Goal: Task Accomplishment & Management: Use online tool/utility

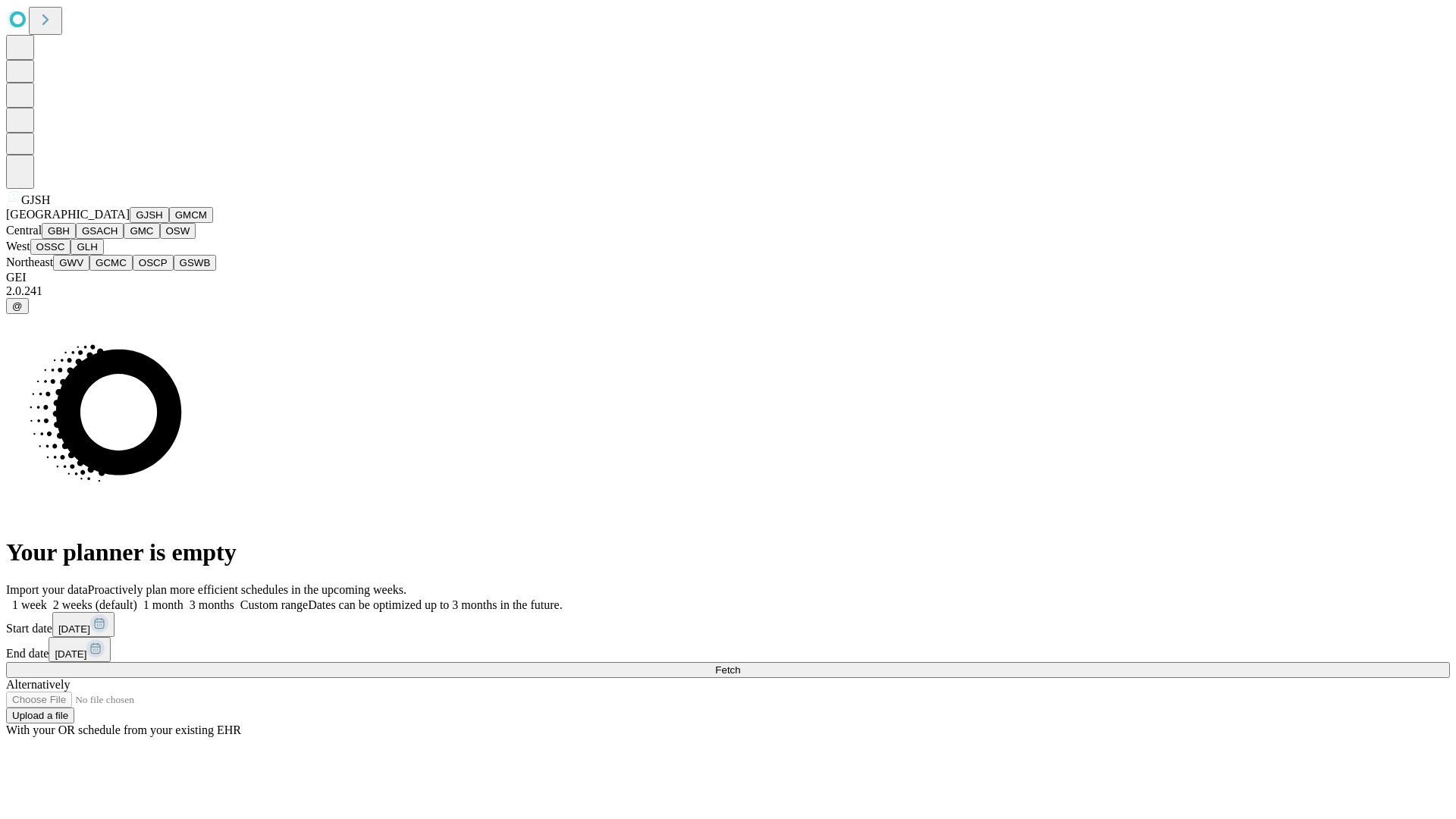
click at [129, 223] on button "GJSH" at bounding box center [149, 215] width 39 height 16
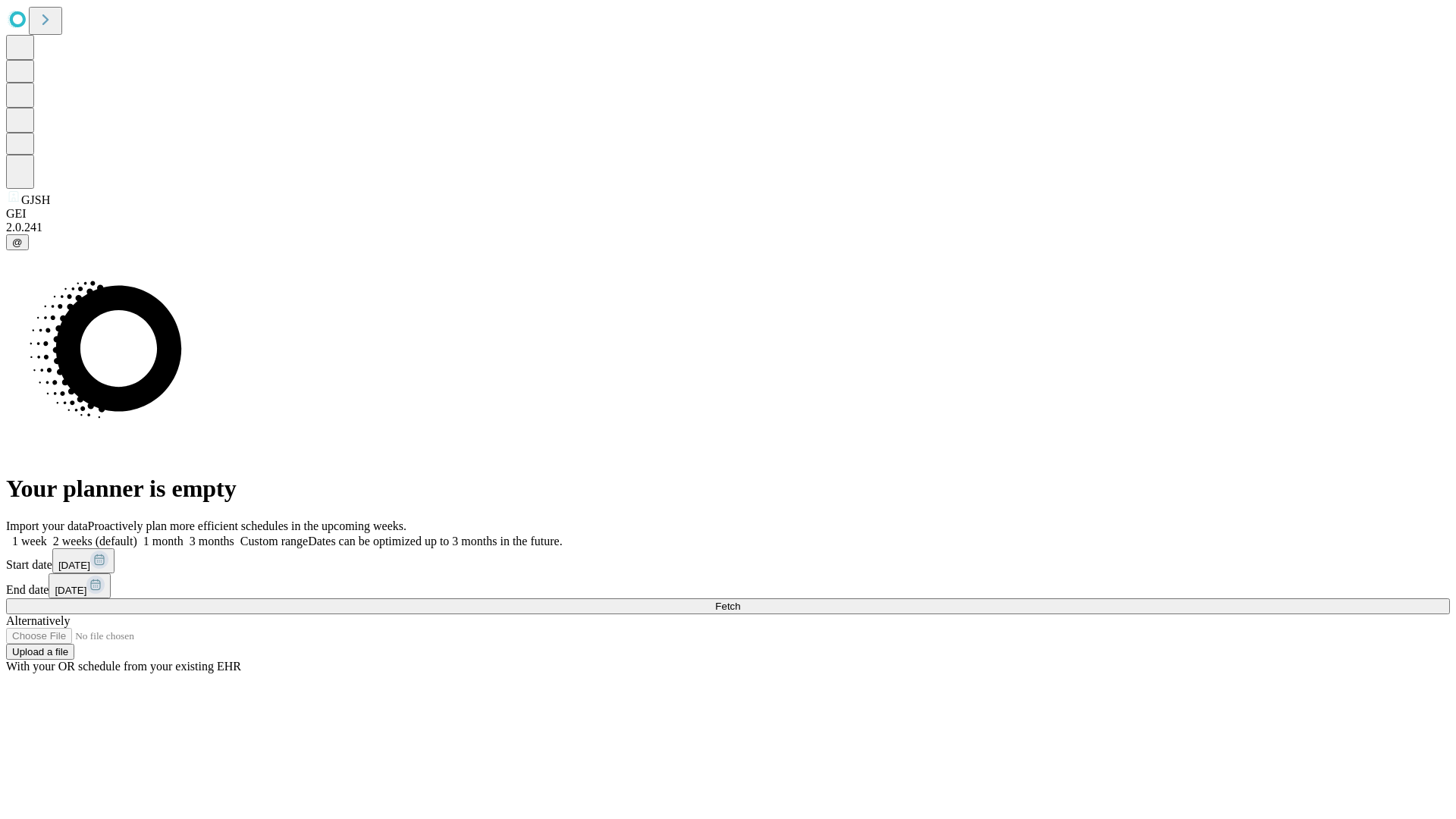
click at [137, 535] on label "2 weeks (default)" at bounding box center [92, 541] width 90 height 13
click at [741, 601] on span "Fetch" at bounding box center [728, 607] width 25 height 12
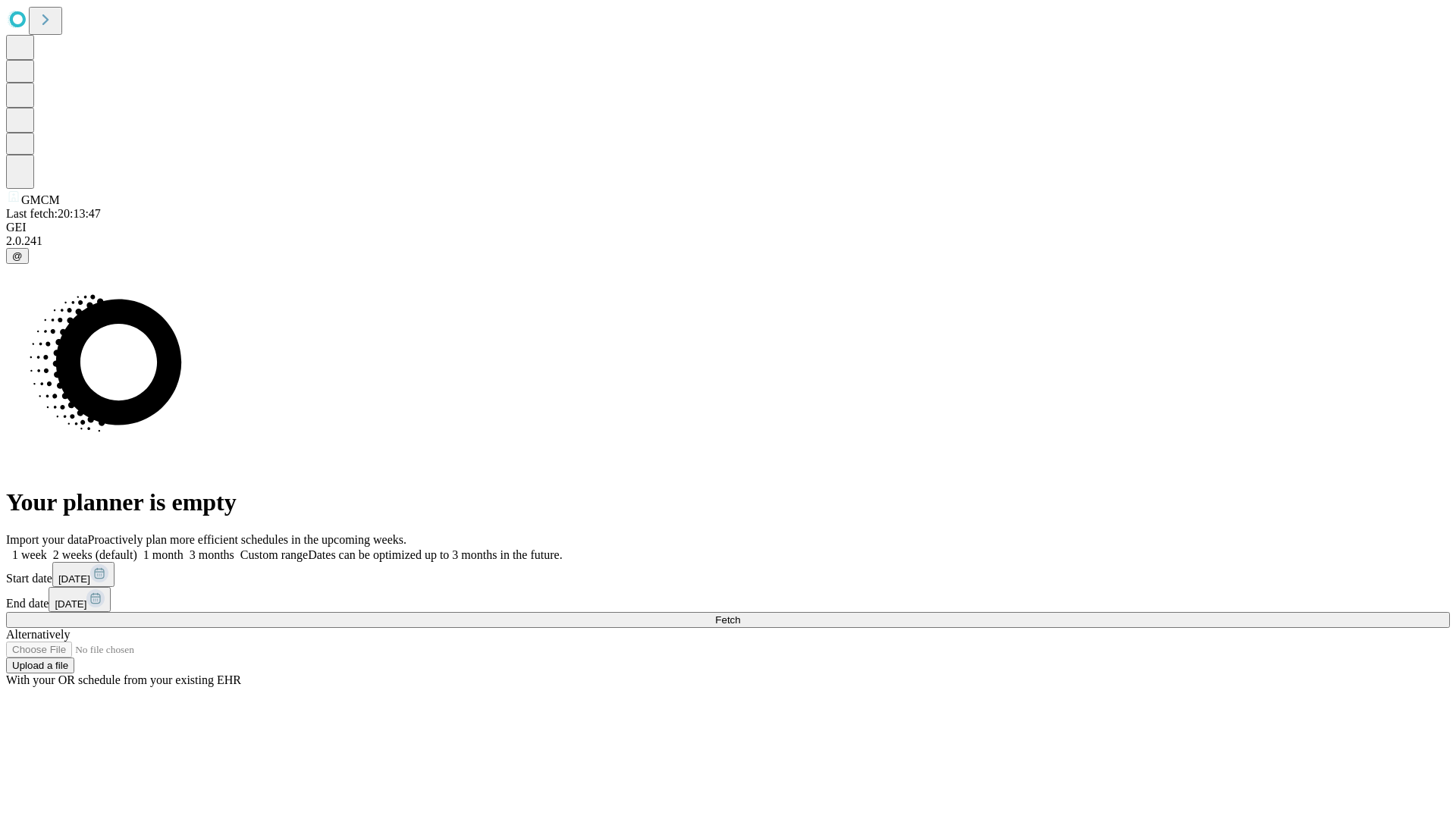
click at [137, 549] on label "2 weeks (default)" at bounding box center [92, 554] width 90 height 13
click at [741, 614] on span "Fetch" at bounding box center [728, 620] width 25 height 12
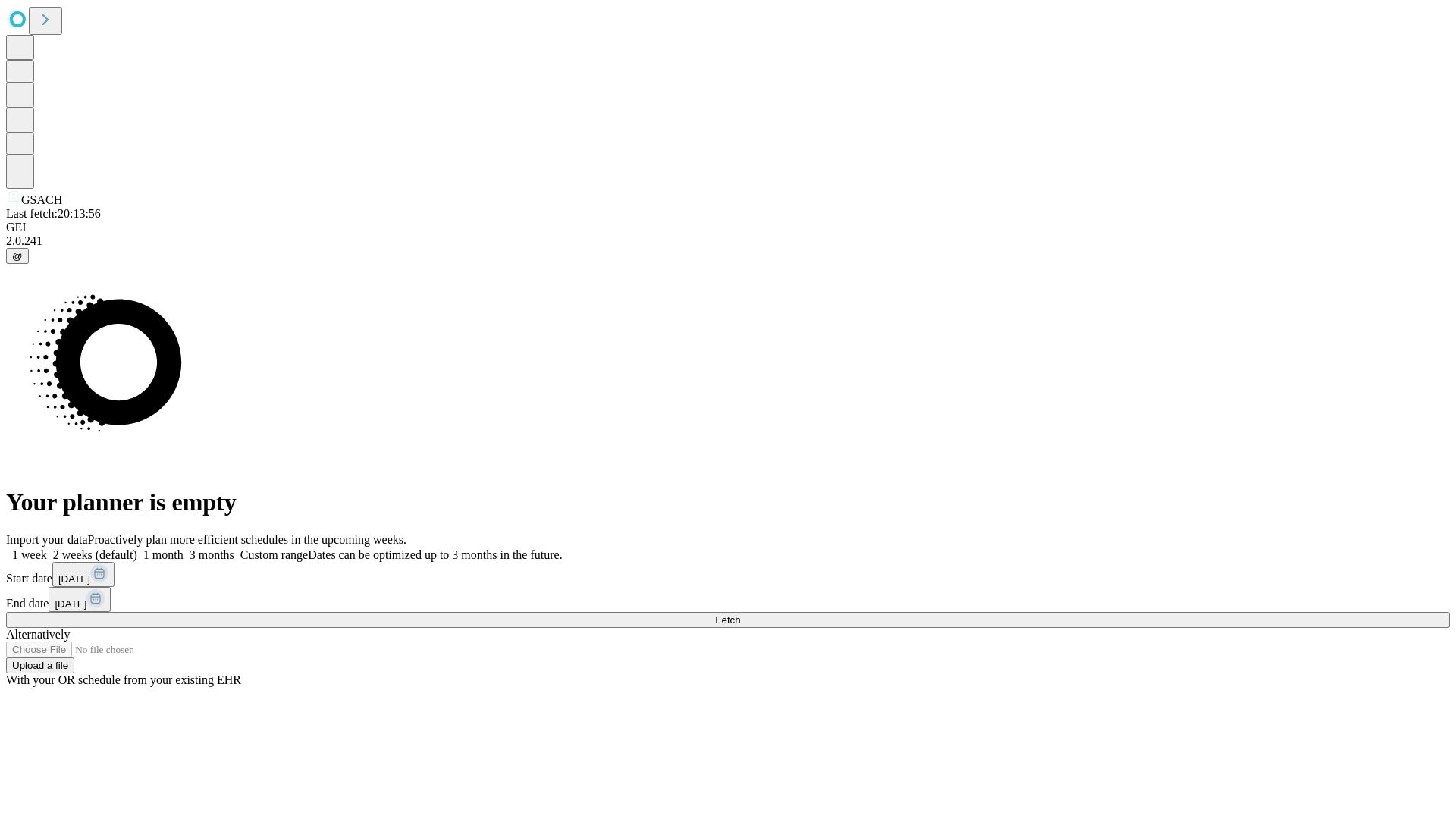
click at [137, 549] on label "2 weeks (default)" at bounding box center [92, 554] width 90 height 13
click at [741, 614] on span "Fetch" at bounding box center [728, 620] width 25 height 12
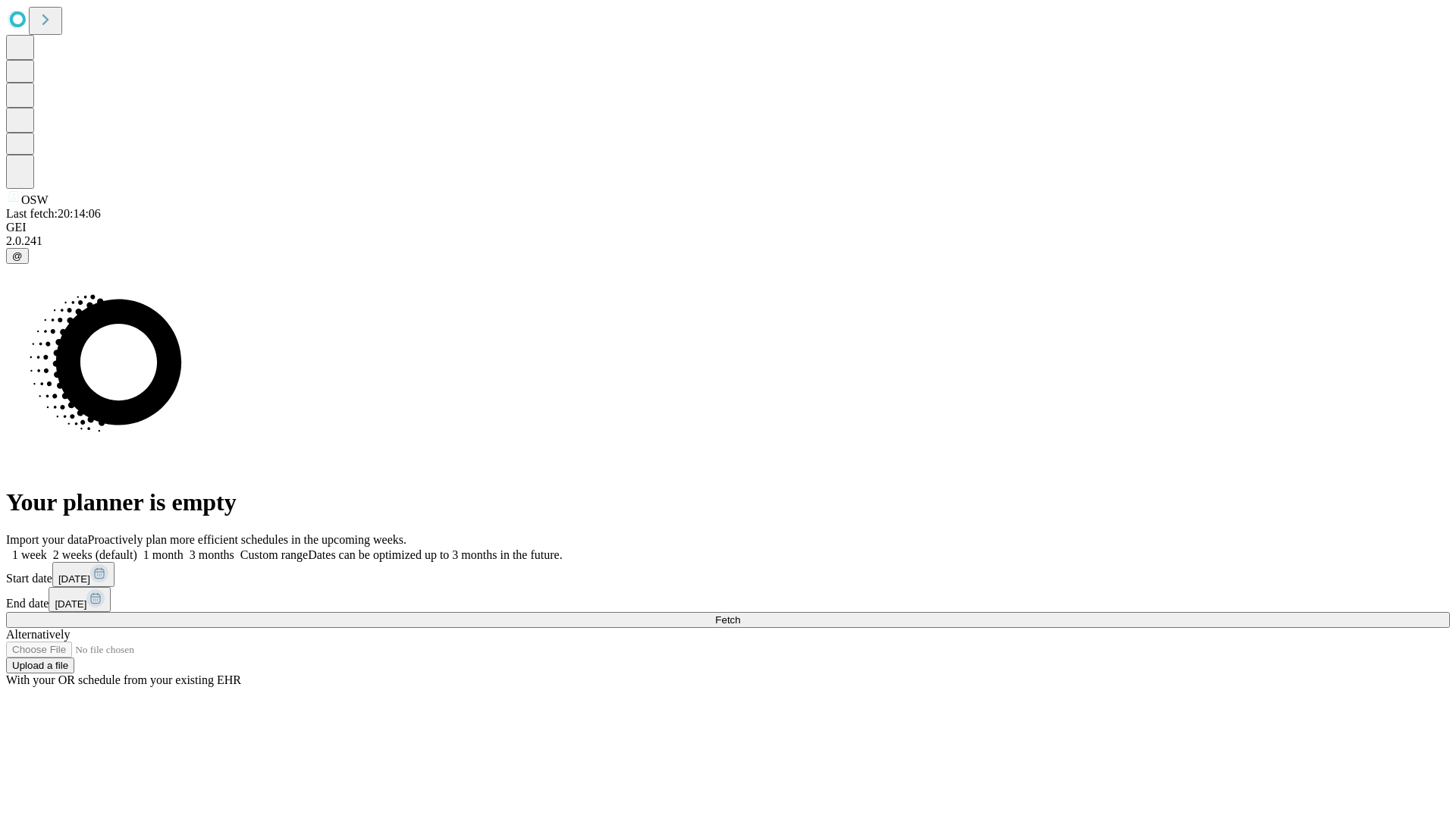
click at [741, 614] on span "Fetch" at bounding box center [728, 620] width 25 height 12
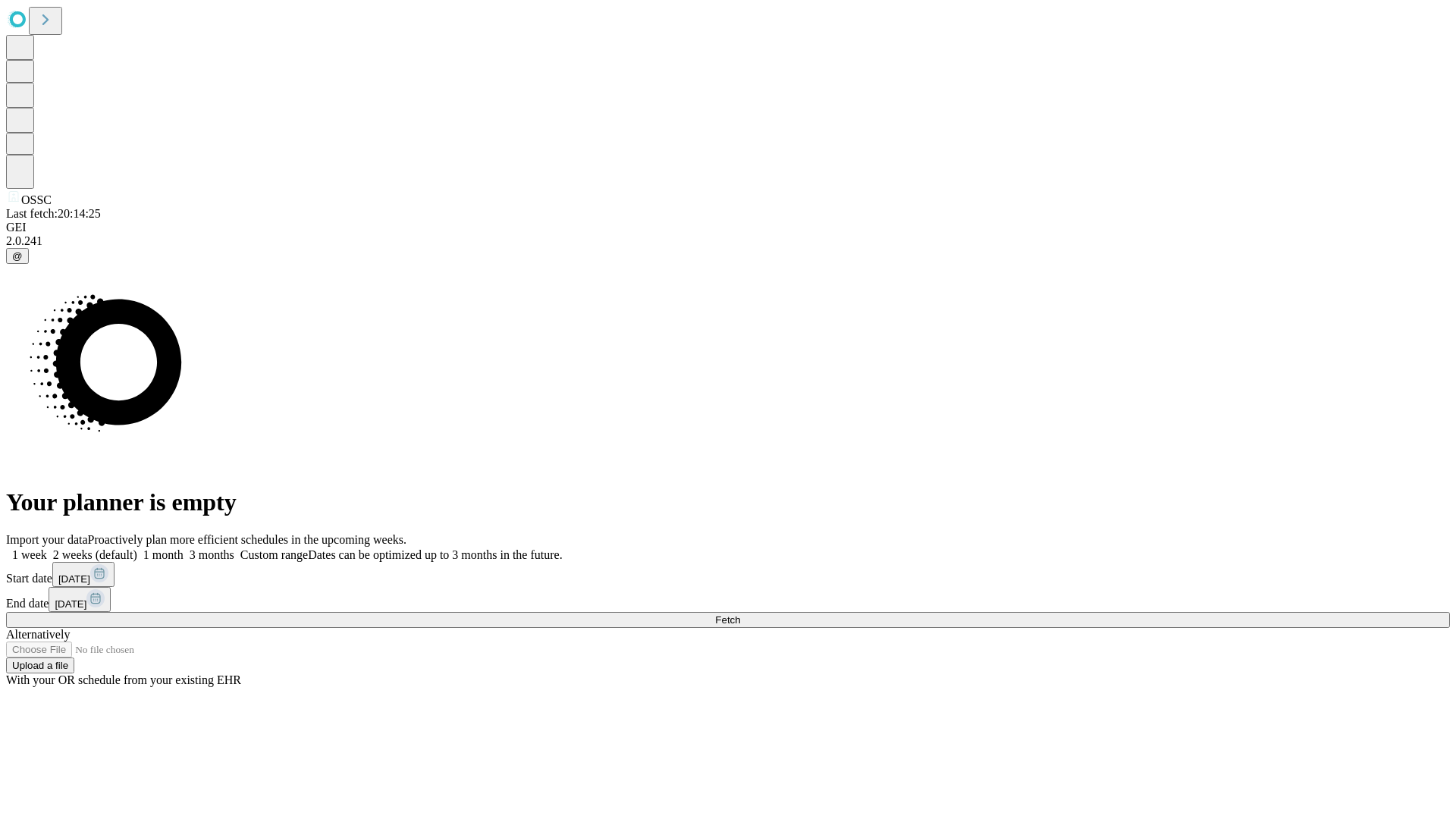
click at [137, 549] on label "2 weeks (default)" at bounding box center [92, 554] width 90 height 13
click at [741, 614] on span "Fetch" at bounding box center [728, 620] width 25 height 12
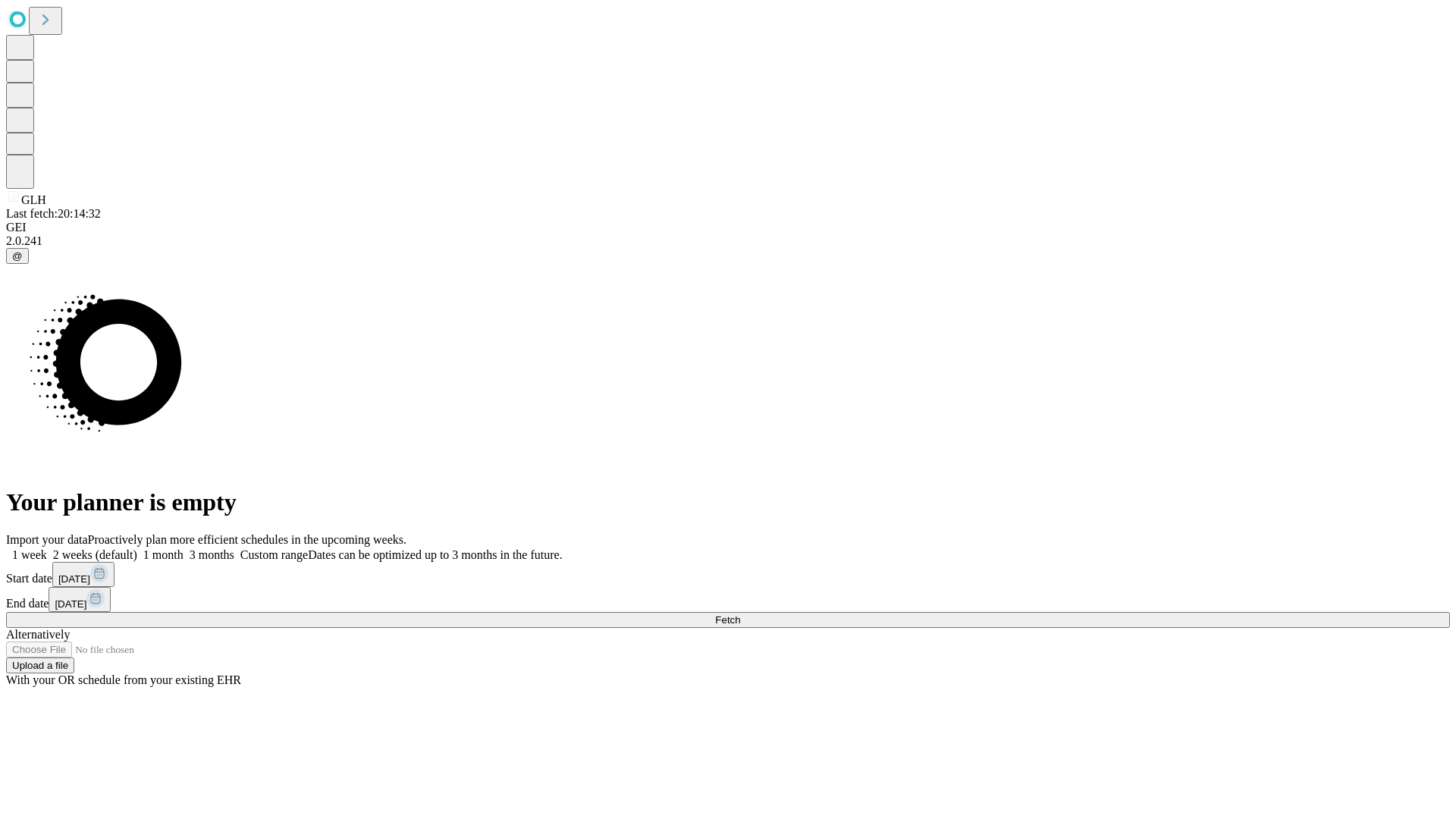
click at [741, 614] on span "Fetch" at bounding box center [728, 620] width 25 height 12
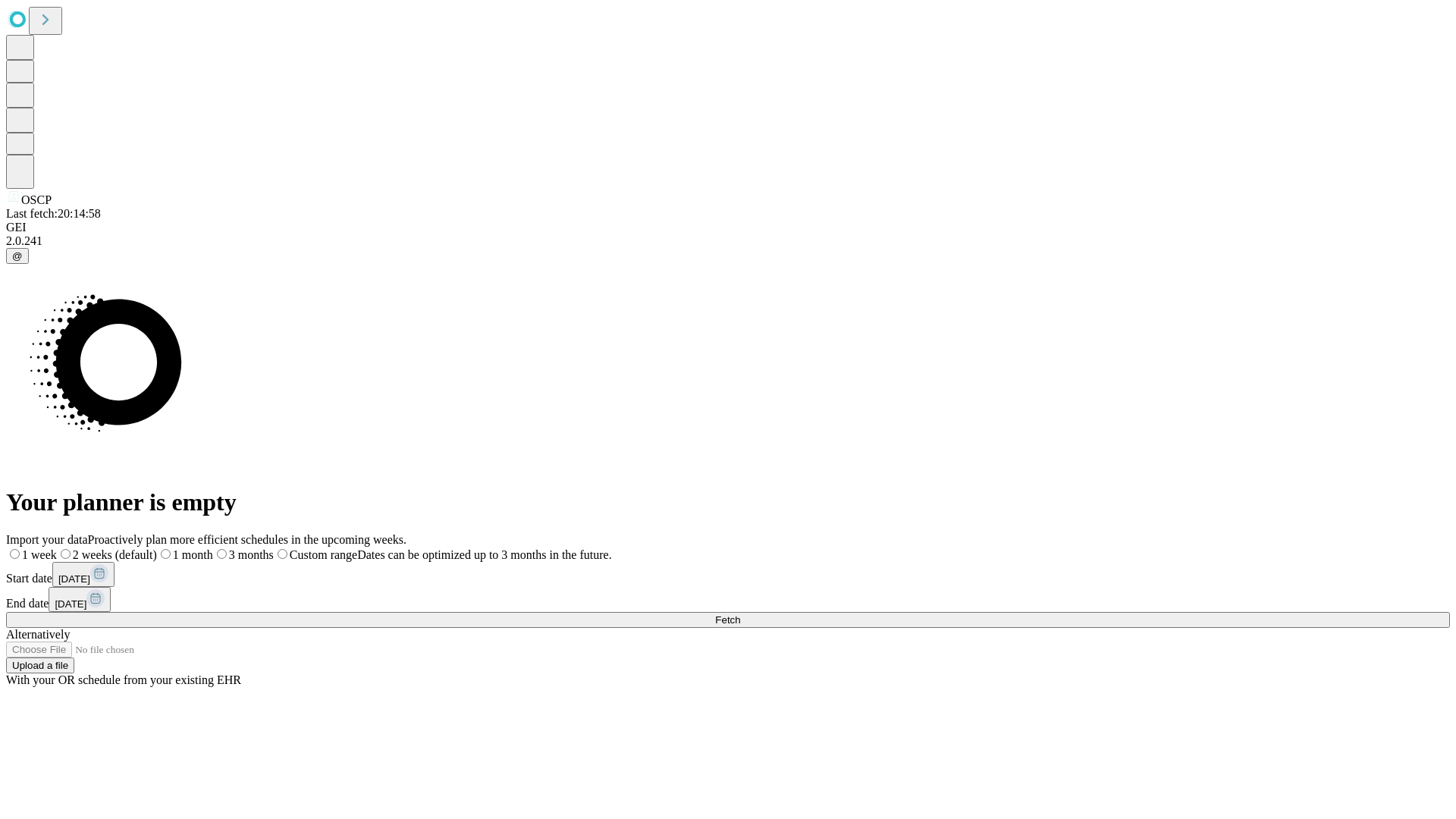
click at [157, 549] on label "2 weeks (default)" at bounding box center [107, 554] width 100 height 13
click at [741, 614] on span "Fetch" at bounding box center [728, 620] width 25 height 12
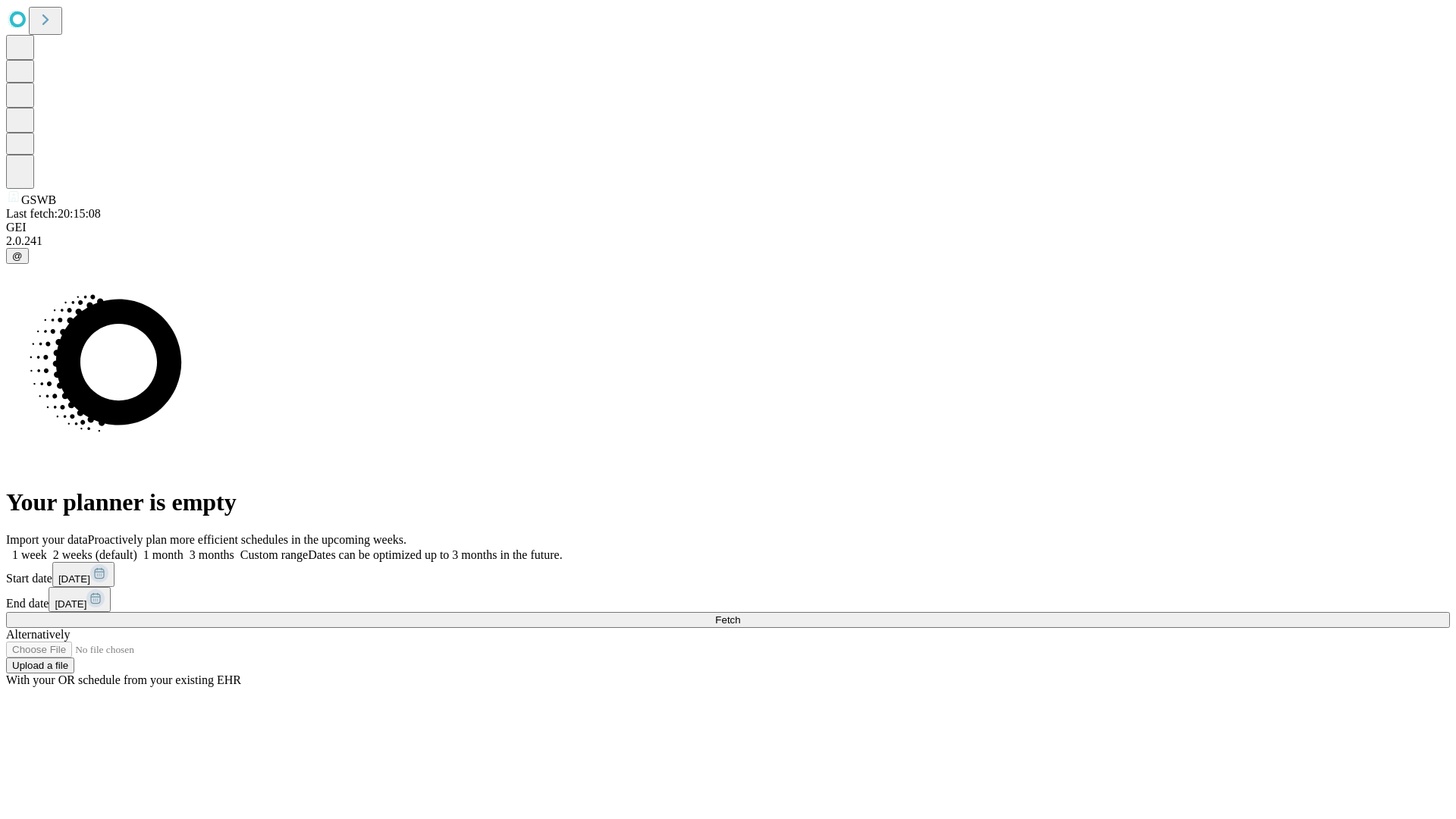
click at [137, 549] on label "2 weeks (default)" at bounding box center [92, 554] width 90 height 13
click at [741, 614] on span "Fetch" at bounding box center [728, 620] width 25 height 12
